Goal: Information Seeking & Learning: Learn about a topic

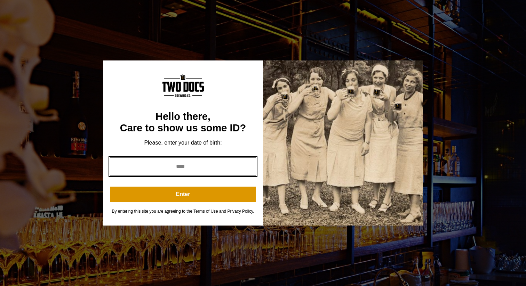
click at [188, 169] on input "year" at bounding box center [183, 166] width 146 height 18
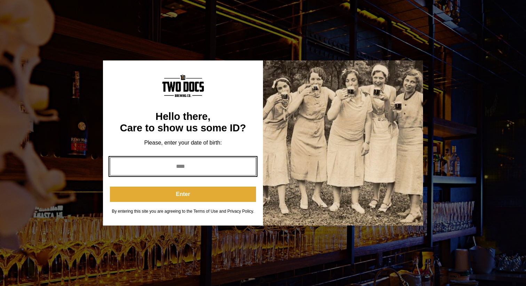
type input "****"
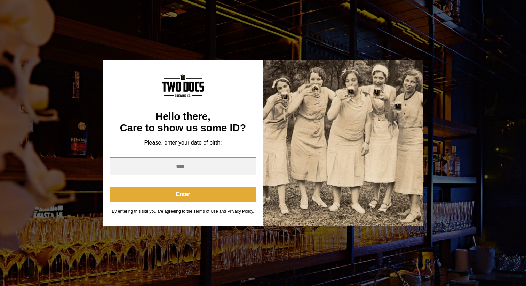
click at [187, 200] on button "Enter" at bounding box center [183, 194] width 146 height 15
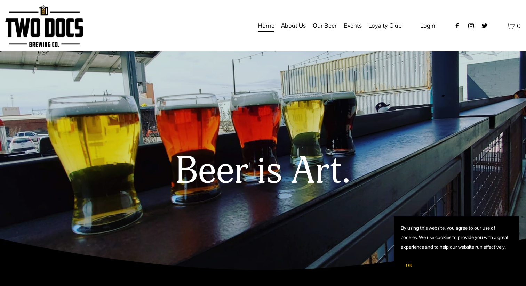
click at [294, 32] on span "About Us" at bounding box center [293, 26] width 25 height 12
click at [407, 266] on span "OK" at bounding box center [409, 266] width 6 height 6
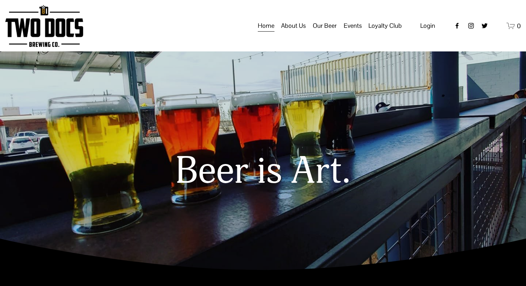
click at [297, 31] on span "About Us" at bounding box center [293, 26] width 25 height 12
click at [0, 0] on span "Our Mission" at bounding box center [0, 0] width 0 height 0
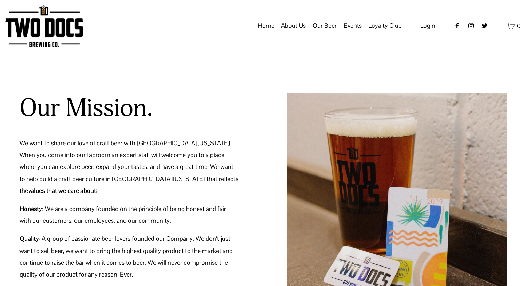
click at [268, 32] on link "Home" at bounding box center [266, 25] width 17 height 13
